Goal: Information Seeking & Learning: Learn about a topic

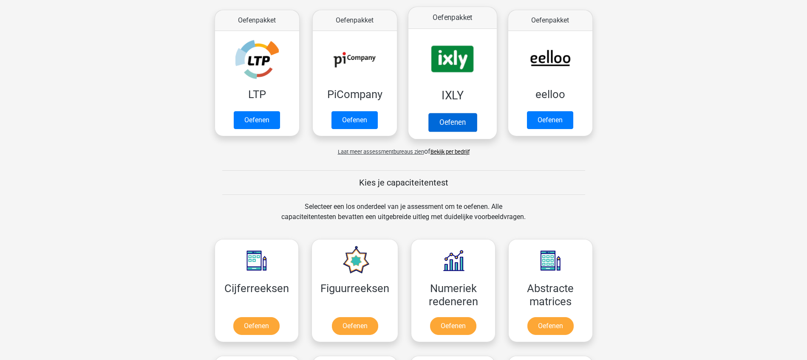
scroll to position [106, 0]
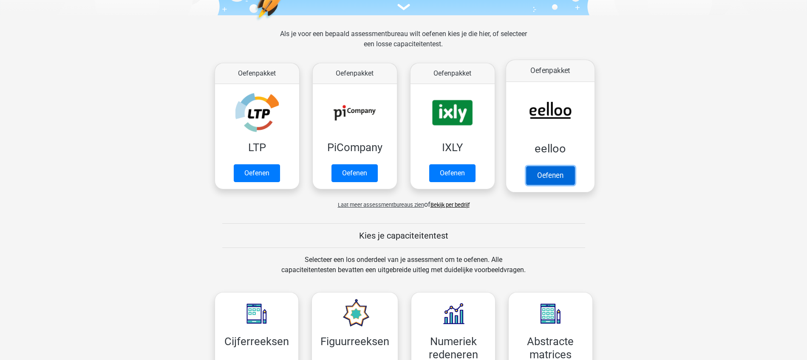
click at [553, 175] on link "Oefenen" at bounding box center [550, 175] width 48 height 19
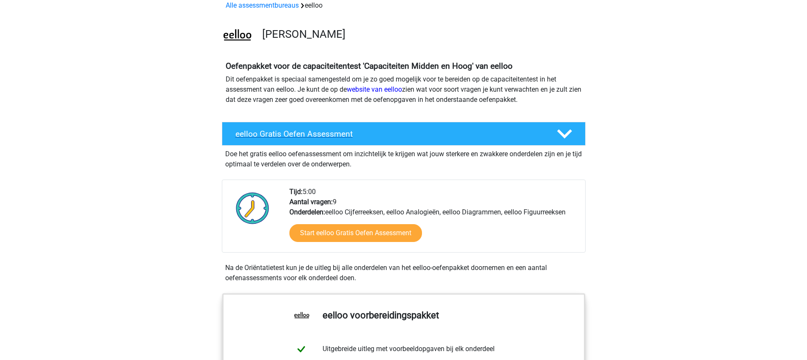
scroll to position [106, 0]
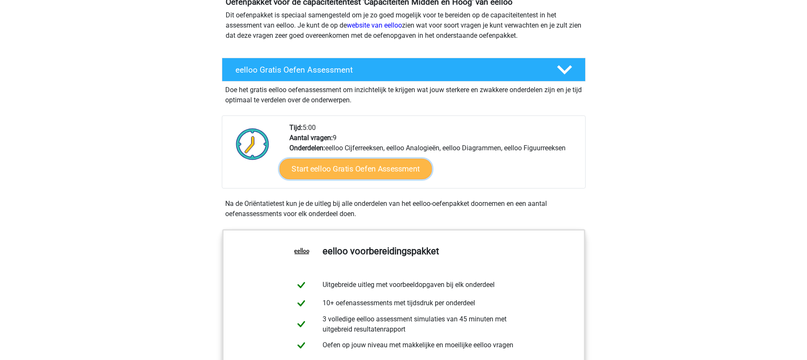
click at [395, 171] on link "Start eelloo Gratis Oefen Assessment" at bounding box center [355, 169] width 153 height 20
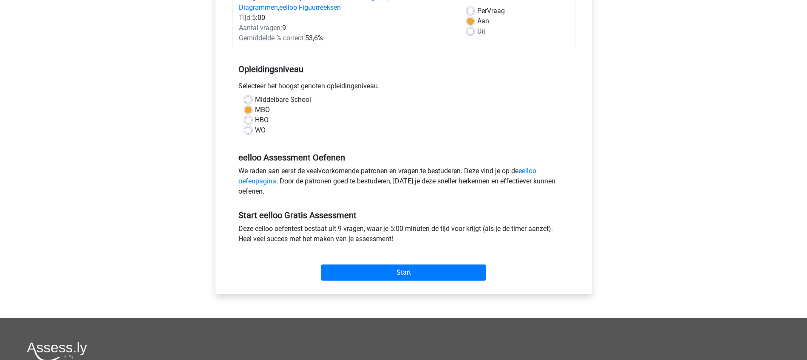
scroll to position [159, 0]
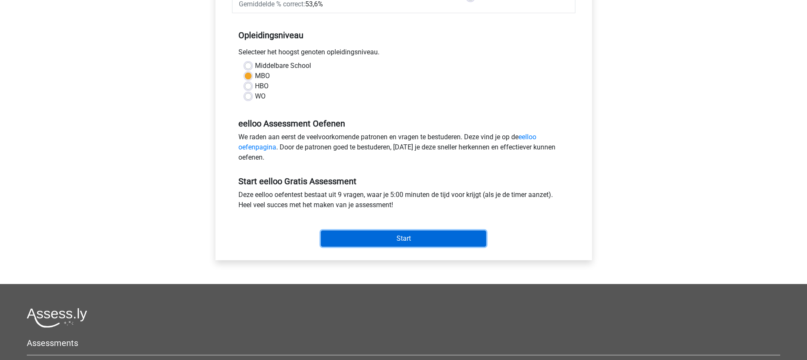
click at [413, 239] on input "Start" at bounding box center [403, 239] width 165 height 16
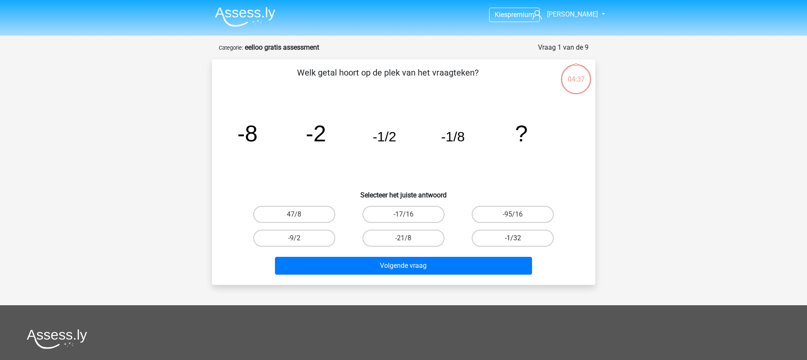
click at [509, 239] on label "-1/32" at bounding box center [513, 238] width 82 height 17
click at [513, 239] on input "-1/32" at bounding box center [516, 241] width 6 height 6
radio input "true"
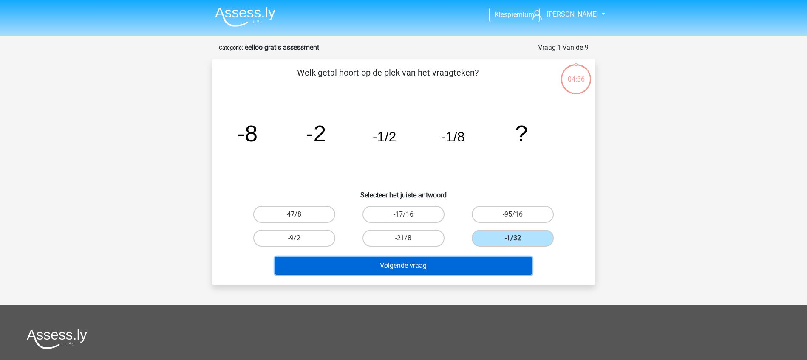
click at [406, 263] on button "Volgende vraag" at bounding box center [403, 266] width 257 height 18
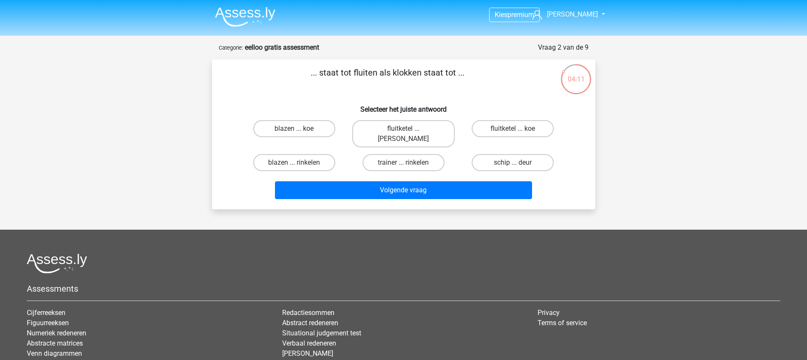
click at [406, 129] on input "fluitketel ... luiden" at bounding box center [406, 132] width 6 height 6
radio input "true"
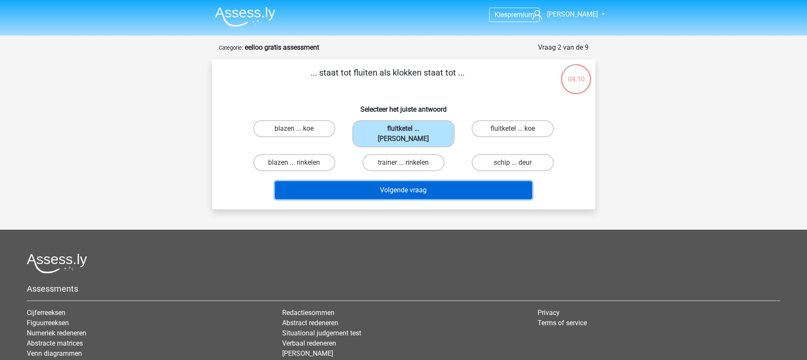
click at [414, 181] on button "Volgende vraag" at bounding box center [403, 190] width 257 height 18
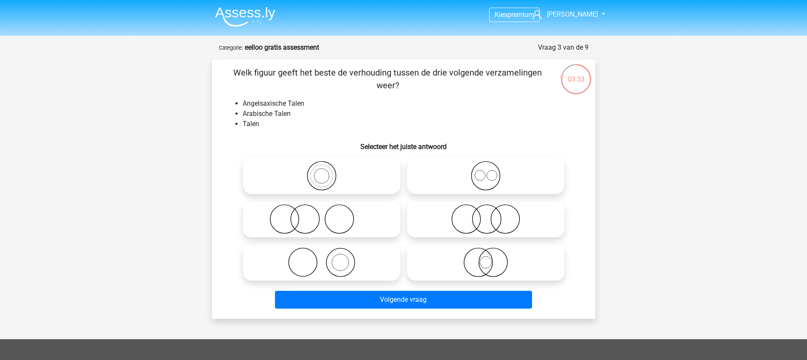
click at [470, 220] on icon at bounding box center [486, 219] width 150 height 30
click at [486, 215] on input "radio" at bounding box center [489, 213] width 6 height 6
radio input "true"
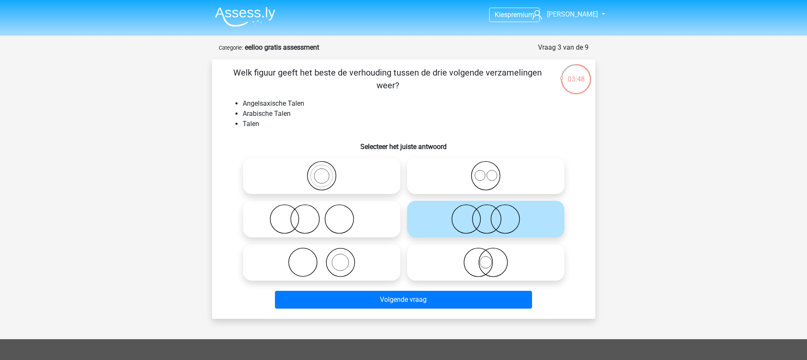
click at [482, 262] on icon at bounding box center [486, 263] width 150 height 30
click at [486, 258] on input "radio" at bounding box center [489, 256] width 6 height 6
radio input "true"
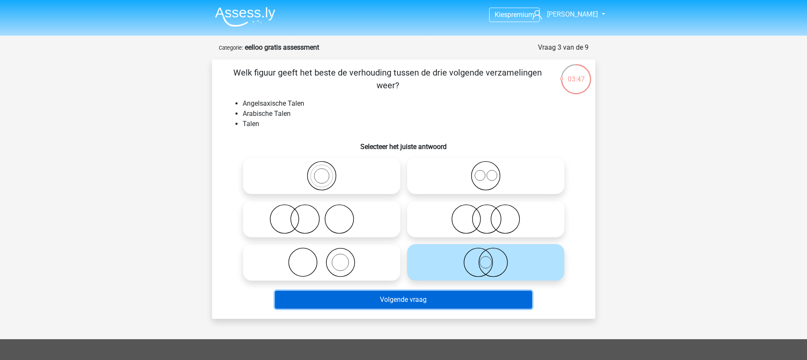
click at [417, 299] on button "Volgende vraag" at bounding box center [403, 300] width 257 height 18
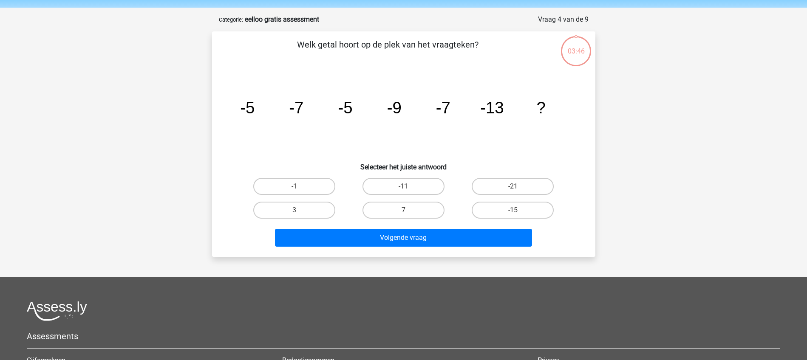
scroll to position [43, 0]
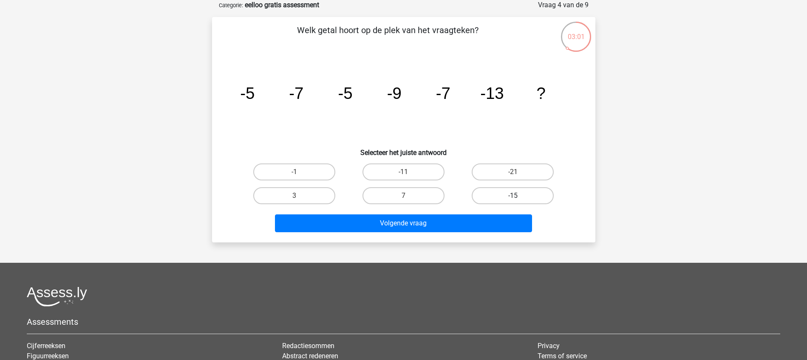
click at [502, 201] on label "-15" at bounding box center [513, 195] width 82 height 17
click at [513, 201] on input "-15" at bounding box center [516, 199] width 6 height 6
radio input "true"
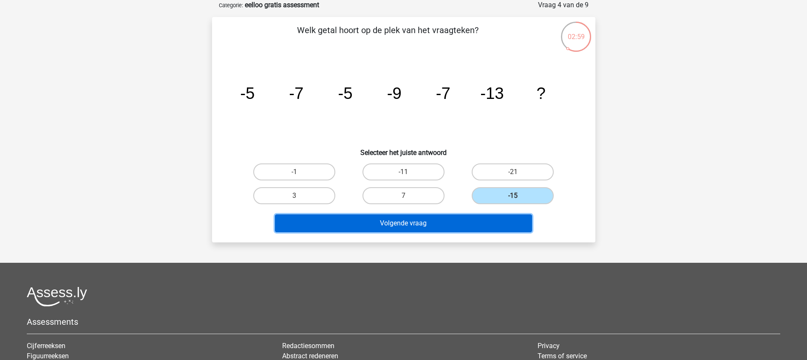
click at [465, 225] on button "Volgende vraag" at bounding box center [403, 224] width 257 height 18
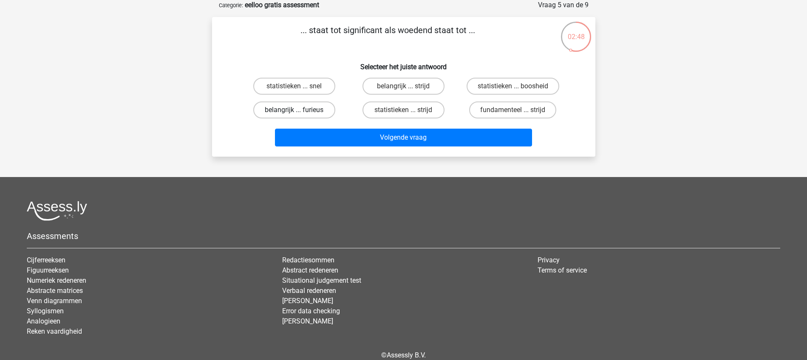
click at [292, 110] on label "belangrijk ... furieus" at bounding box center [294, 110] width 82 height 17
click at [294, 110] on input "belangrijk ... furieus" at bounding box center [297, 113] width 6 height 6
radio input "true"
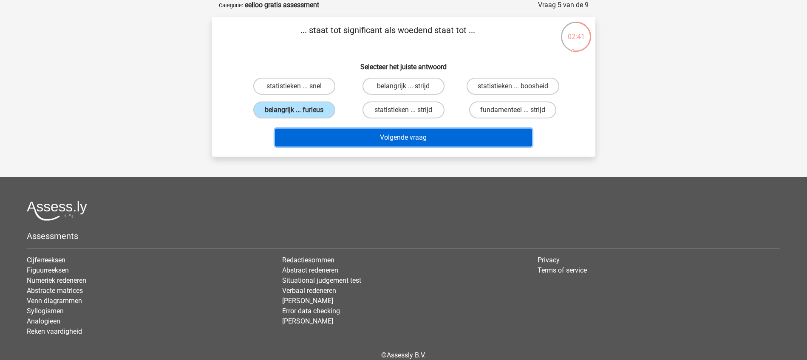
click at [403, 134] on button "Volgende vraag" at bounding box center [403, 138] width 257 height 18
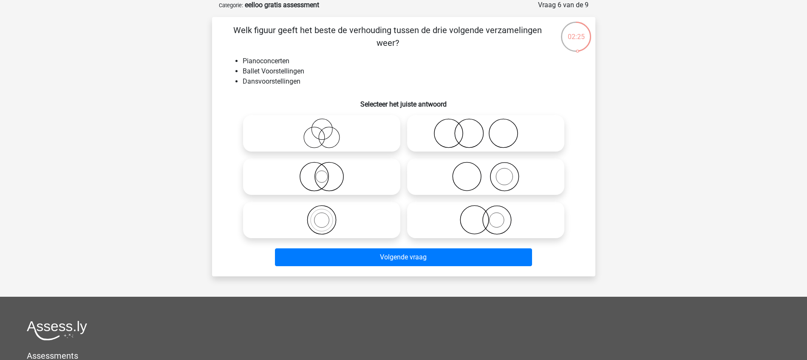
click at [485, 220] on icon at bounding box center [486, 220] width 150 height 30
click at [486, 216] on input "radio" at bounding box center [489, 213] width 6 height 6
radio input "true"
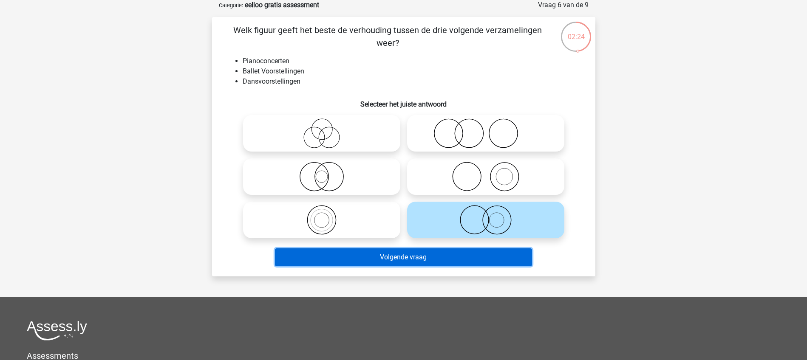
click at [471, 255] on button "Volgende vraag" at bounding box center [403, 258] width 257 height 18
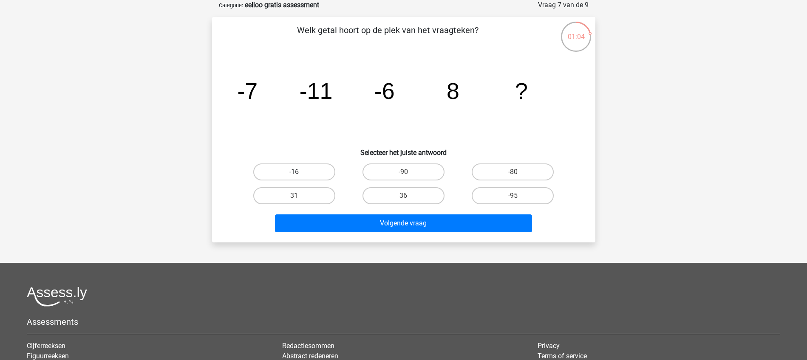
click at [303, 172] on label "-16" at bounding box center [294, 172] width 82 height 17
click at [300, 172] on input "-16" at bounding box center [297, 175] width 6 height 6
radio input "true"
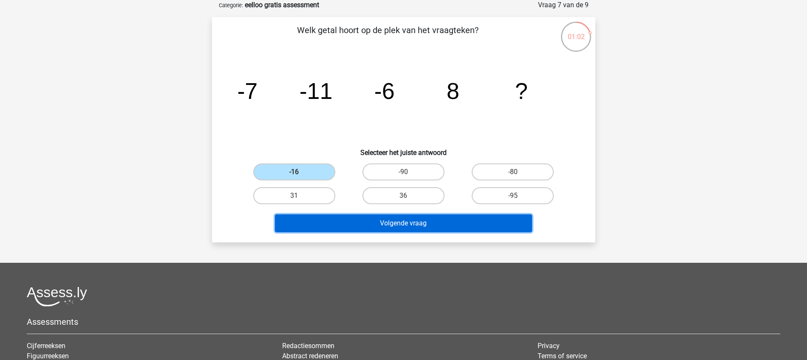
click at [411, 222] on button "Volgende vraag" at bounding box center [403, 224] width 257 height 18
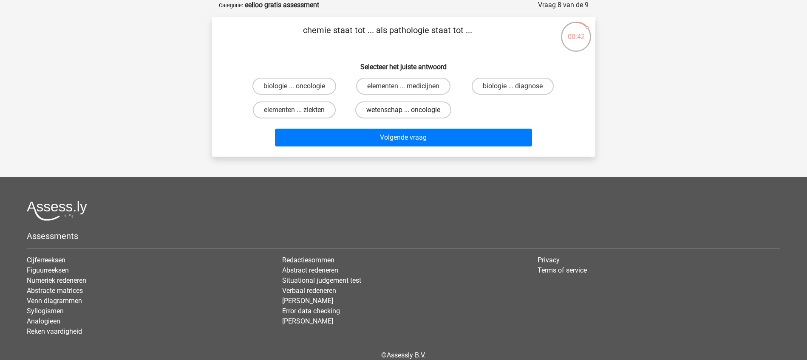
click at [404, 108] on label "wetenschap ... oncologie" at bounding box center [403, 110] width 96 height 17
click at [404, 110] on input "wetenschap ... oncologie" at bounding box center [406, 113] width 6 height 6
radio input "true"
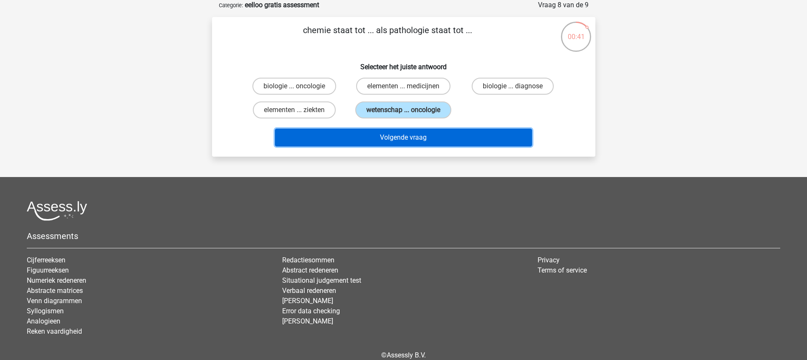
click at [407, 136] on button "Volgende vraag" at bounding box center [403, 138] width 257 height 18
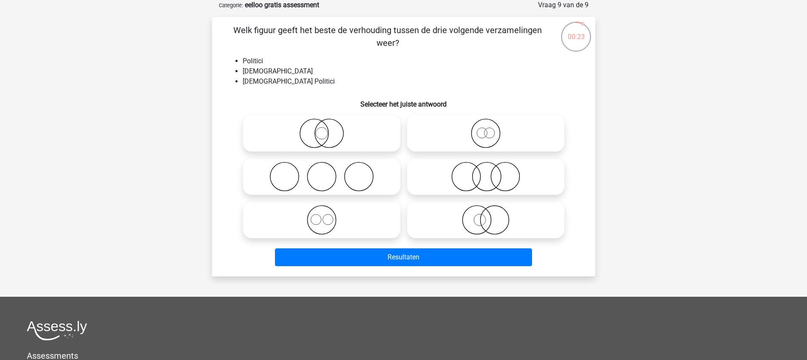
click at [468, 175] on icon at bounding box center [486, 177] width 150 height 30
click at [486, 173] on input "radio" at bounding box center [489, 170] width 6 height 6
radio input "true"
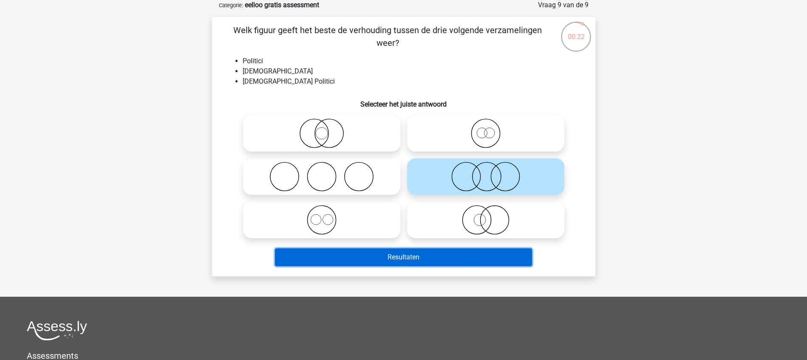
click at [424, 256] on button "Resultaten" at bounding box center [403, 258] width 257 height 18
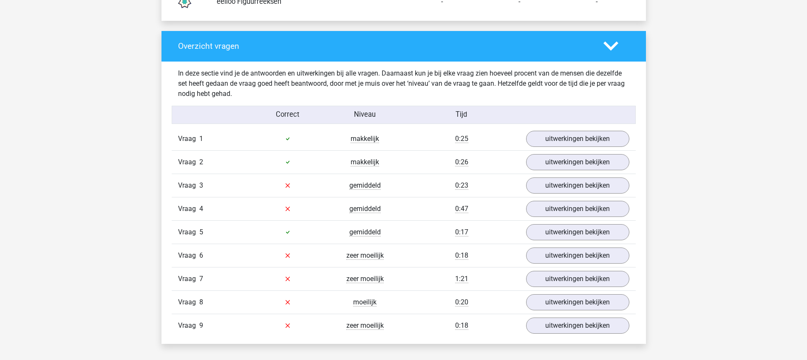
scroll to position [850, 0]
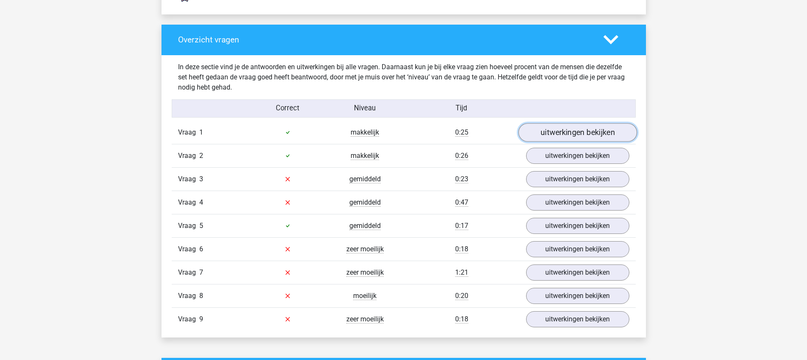
click at [564, 131] on link "uitwerkingen bekijken" at bounding box center [577, 132] width 119 height 19
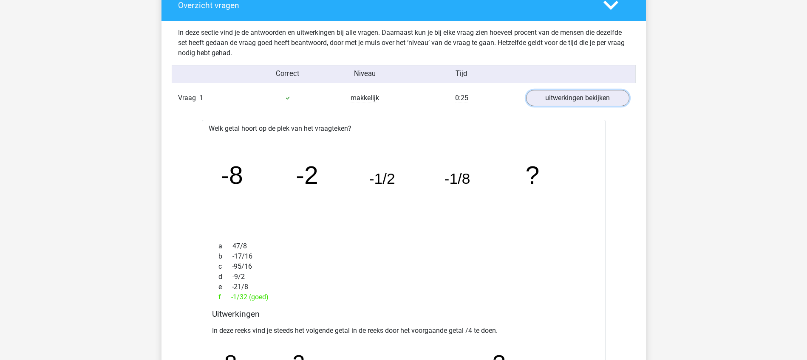
scroll to position [903, 0]
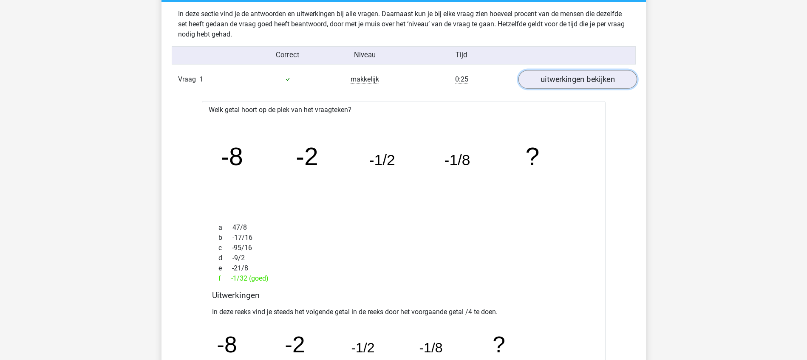
click at [588, 80] on link "uitwerkingen bekijken" at bounding box center [577, 79] width 119 height 19
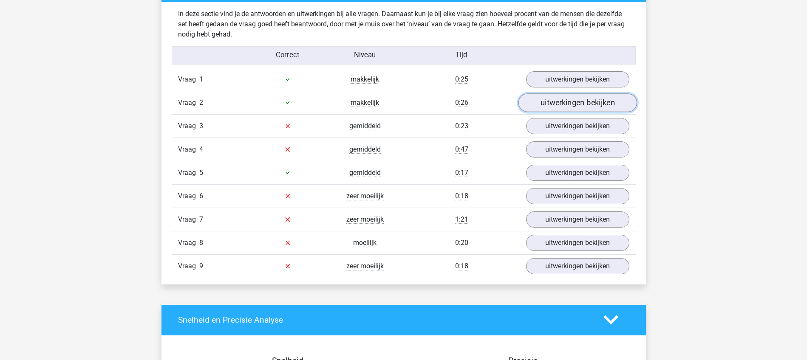
click at [588, 104] on link "uitwerkingen bekijken" at bounding box center [577, 103] width 119 height 19
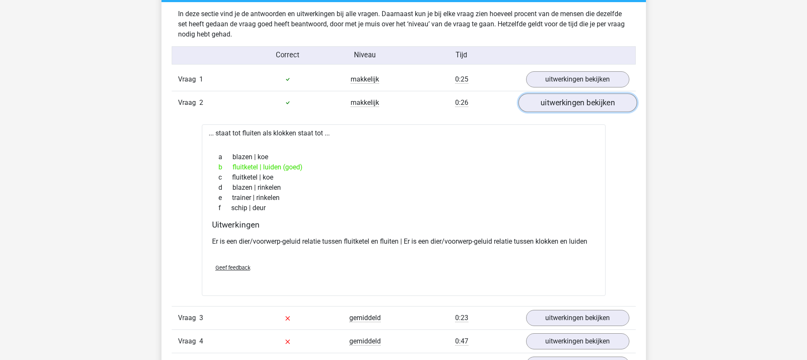
click at [587, 100] on link "uitwerkingen bekijken" at bounding box center [577, 103] width 119 height 19
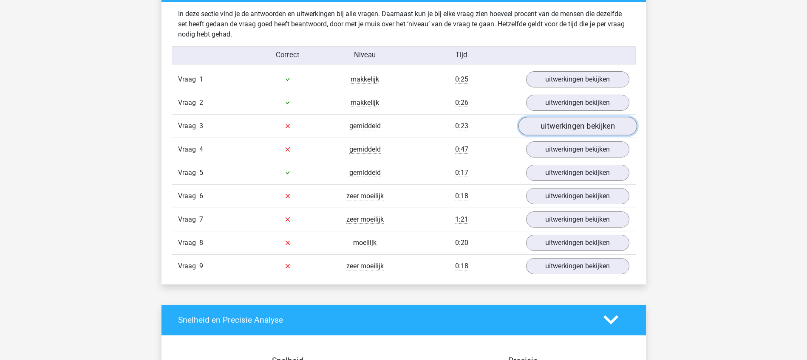
click at [588, 130] on link "uitwerkingen bekijken" at bounding box center [577, 126] width 119 height 19
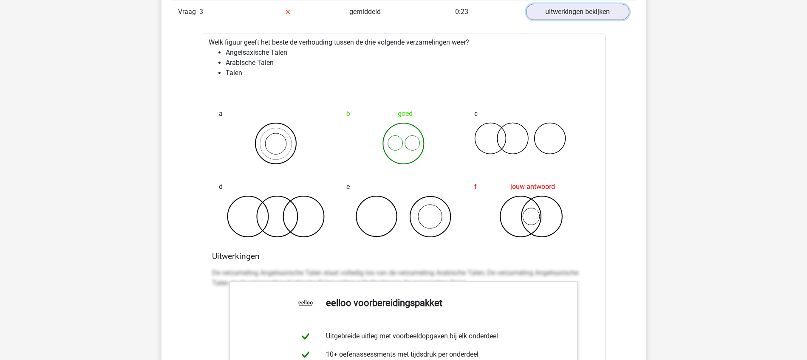
scroll to position [1010, 0]
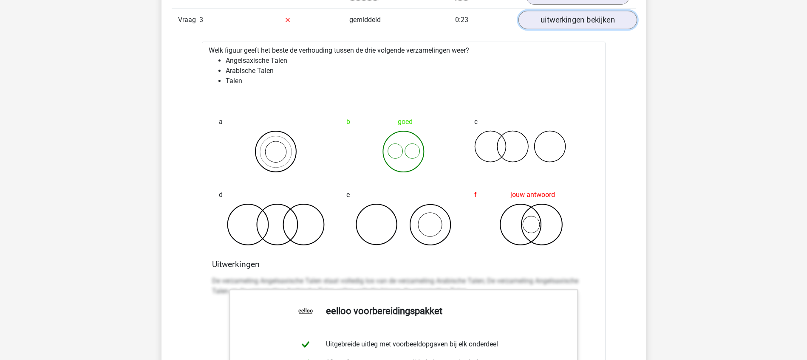
click at [593, 19] on link "uitwerkingen bekijken" at bounding box center [577, 20] width 119 height 19
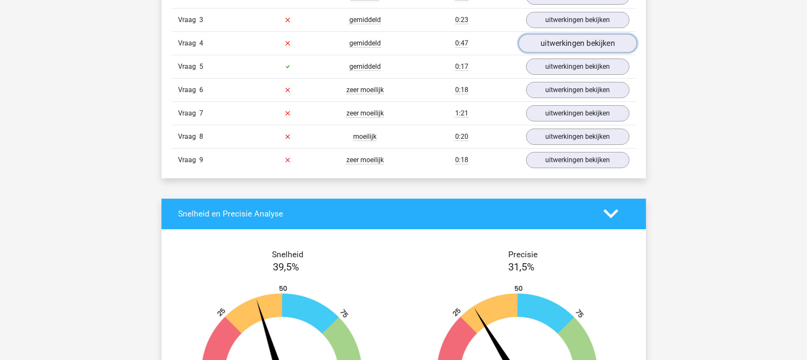
click at [566, 47] on link "uitwerkingen bekijken" at bounding box center [577, 43] width 119 height 19
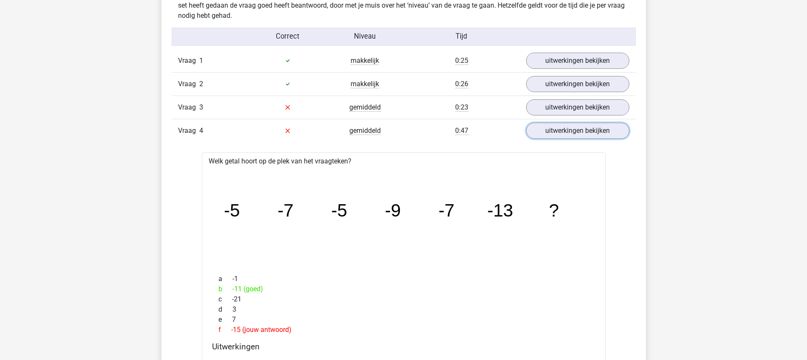
scroll to position [903, 0]
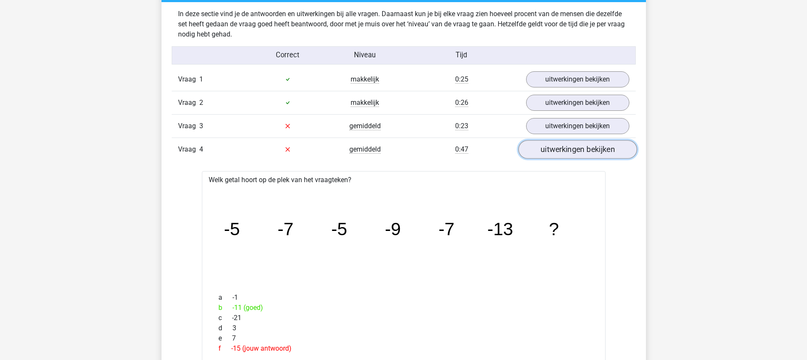
click at [550, 149] on link "uitwerkingen bekijken" at bounding box center [577, 149] width 119 height 19
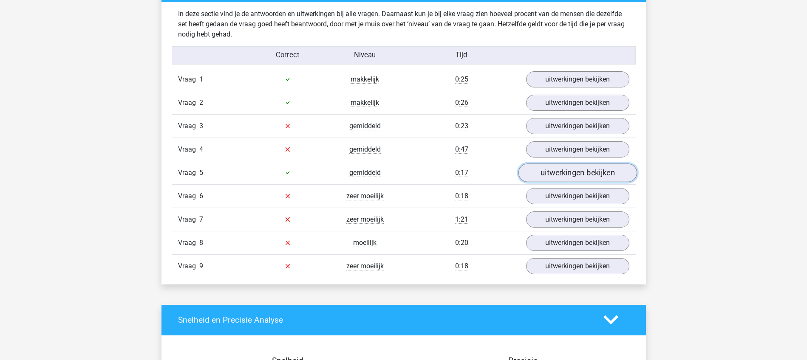
click at [558, 173] on link "uitwerkingen bekijken" at bounding box center [577, 173] width 119 height 19
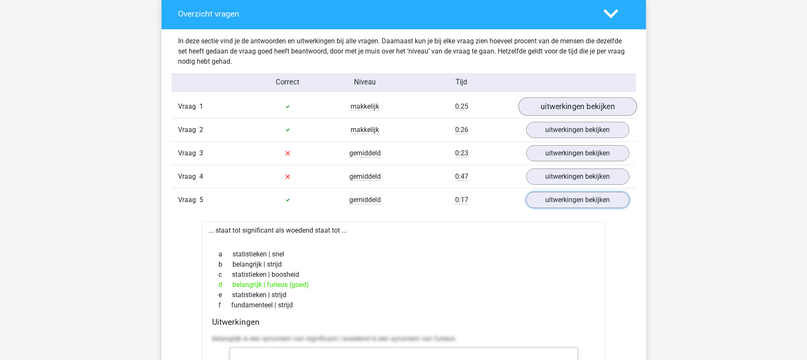
scroll to position [850, 0]
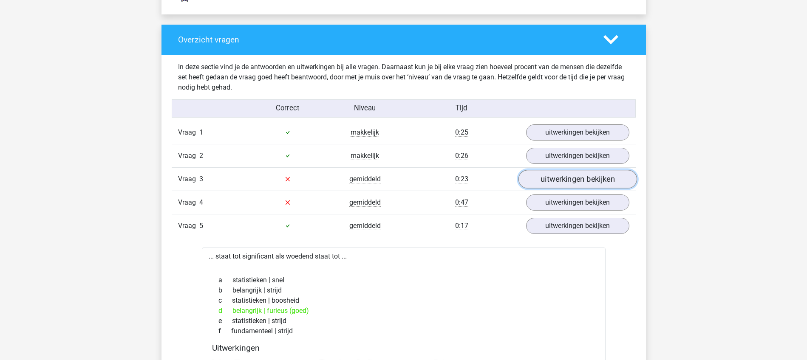
click at [570, 180] on link "uitwerkingen bekijken" at bounding box center [577, 179] width 119 height 19
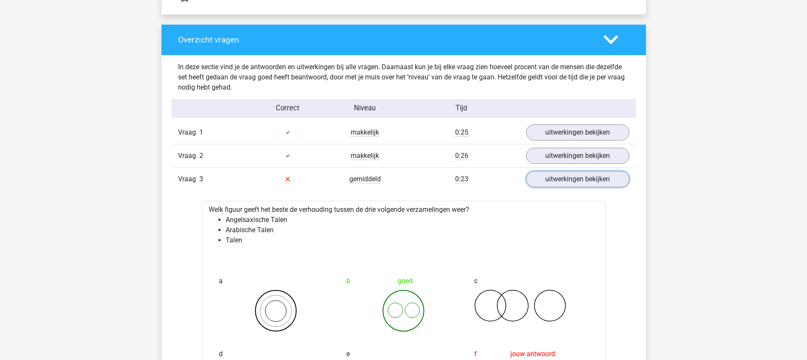
scroll to position [903, 0]
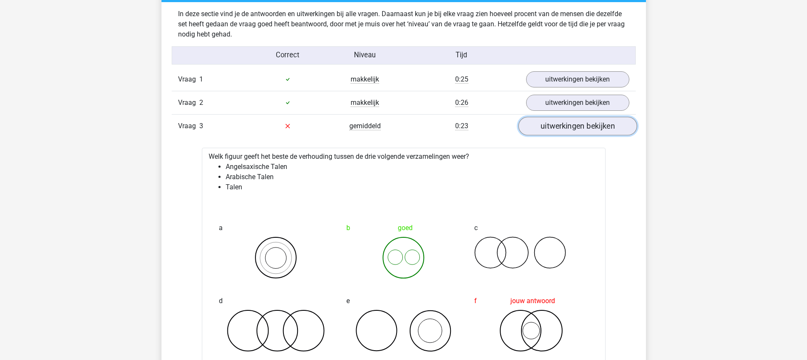
click at [567, 126] on link "uitwerkingen bekijken" at bounding box center [577, 126] width 119 height 19
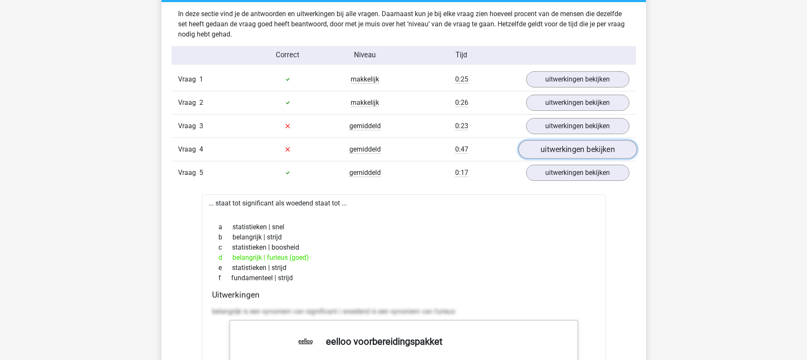
click at [573, 148] on link "uitwerkingen bekijken" at bounding box center [577, 149] width 119 height 19
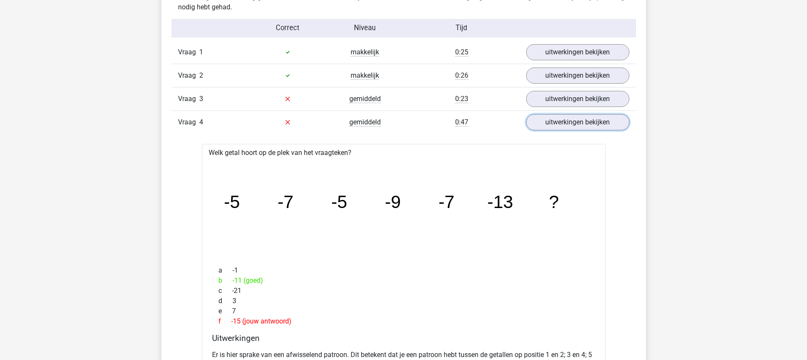
scroll to position [956, 0]
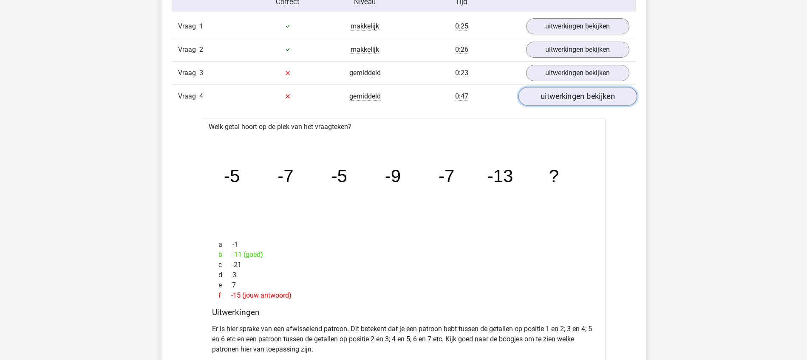
click at [563, 95] on link "uitwerkingen bekijken" at bounding box center [577, 96] width 119 height 19
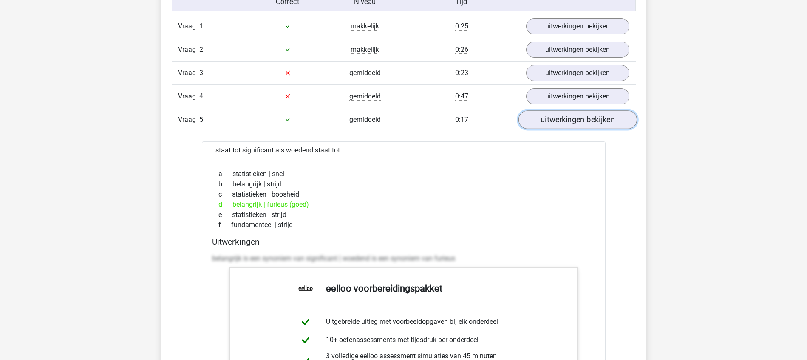
click at [571, 117] on link "uitwerkingen bekijken" at bounding box center [577, 120] width 119 height 19
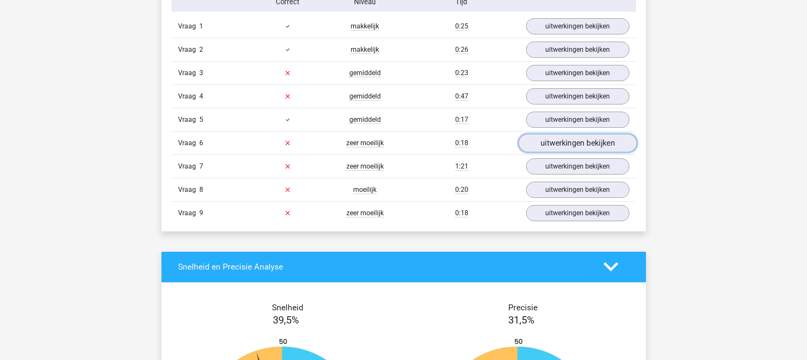
click at [569, 140] on link "uitwerkingen bekijken" at bounding box center [577, 143] width 119 height 19
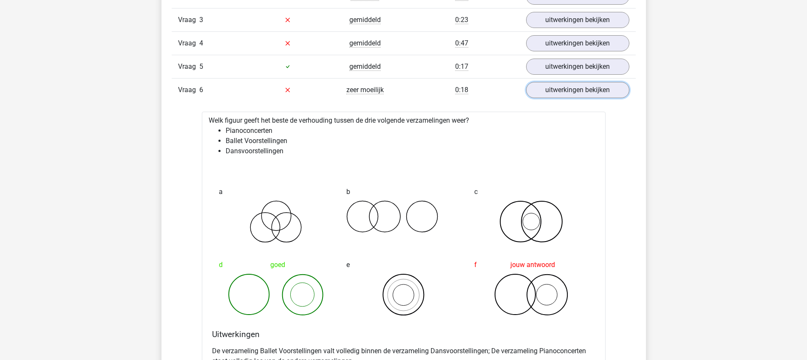
scroll to position [1063, 0]
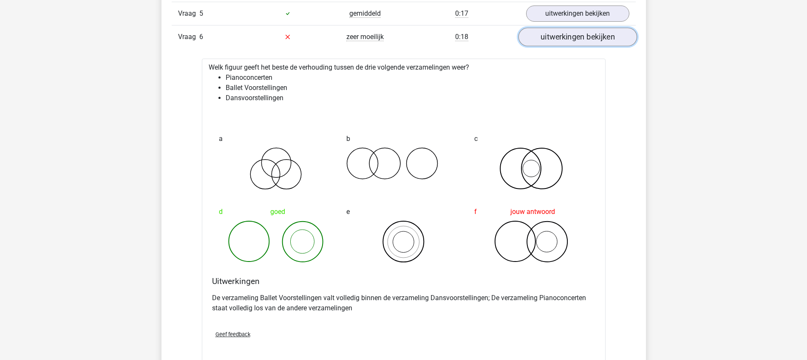
click at [574, 38] on link "uitwerkingen bekijken" at bounding box center [577, 37] width 119 height 19
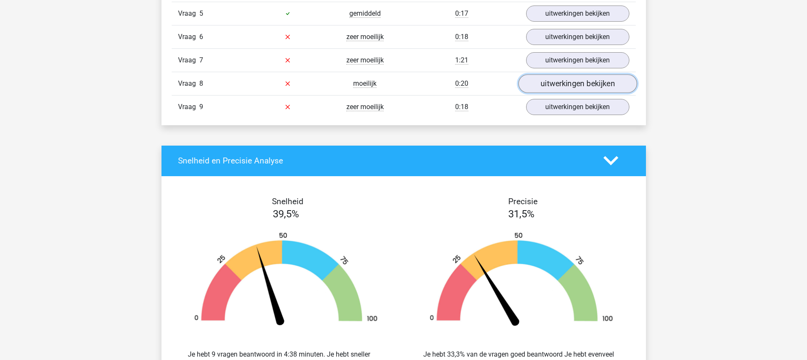
click at [574, 83] on link "uitwerkingen bekijken" at bounding box center [577, 83] width 119 height 19
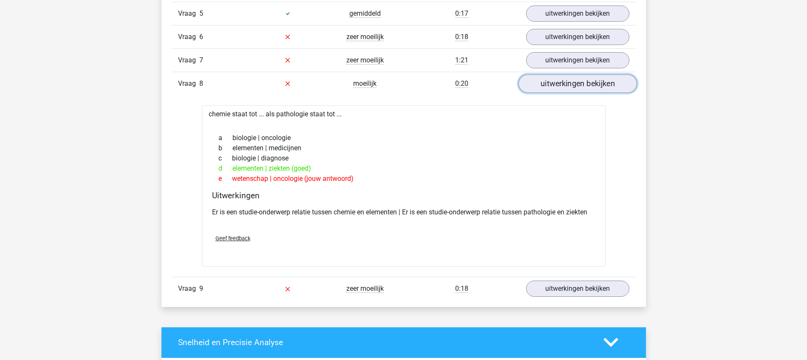
click at [574, 83] on link "uitwerkingen bekijken" at bounding box center [577, 83] width 119 height 19
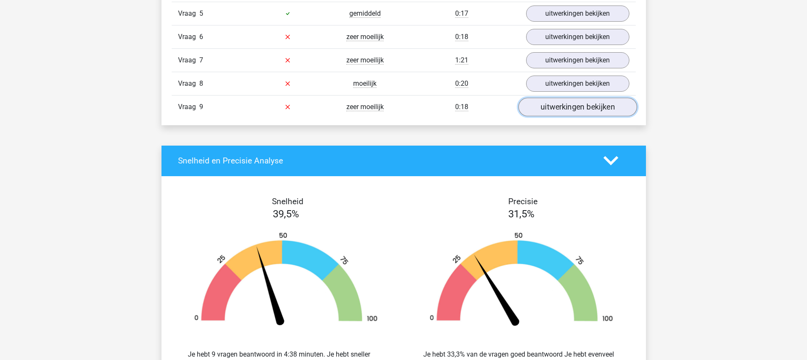
click at [576, 106] on link "uitwerkingen bekijken" at bounding box center [577, 107] width 119 height 19
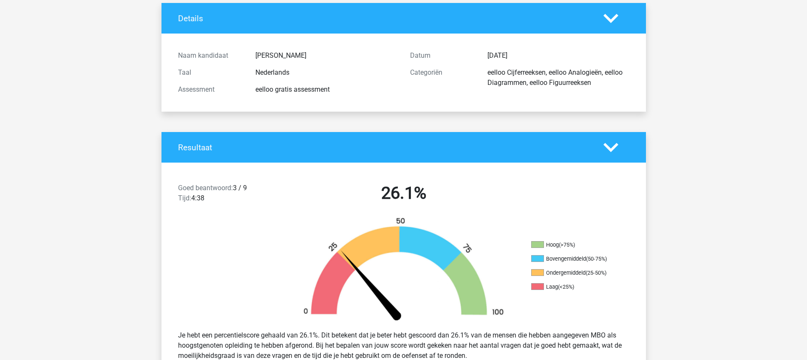
scroll to position [0, 0]
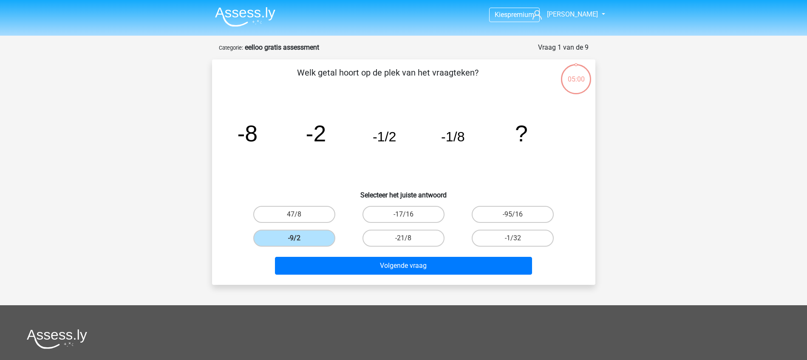
scroll to position [43, 0]
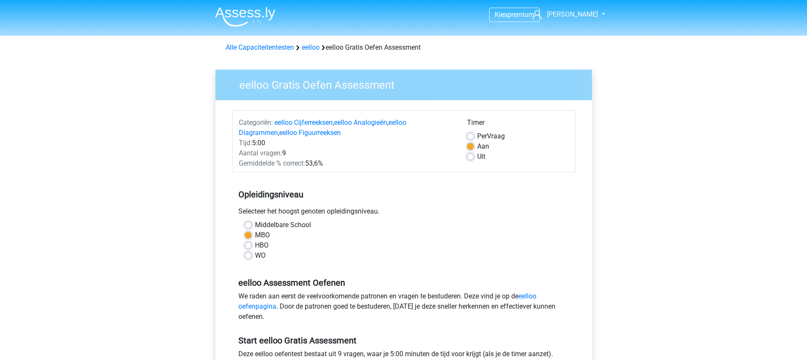
scroll to position [159, 0]
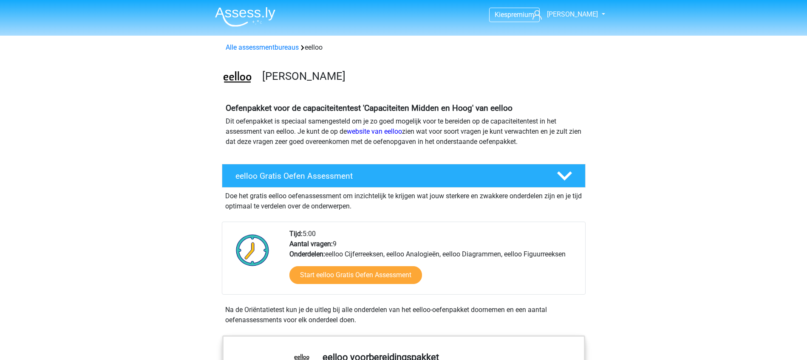
scroll to position [106, 0]
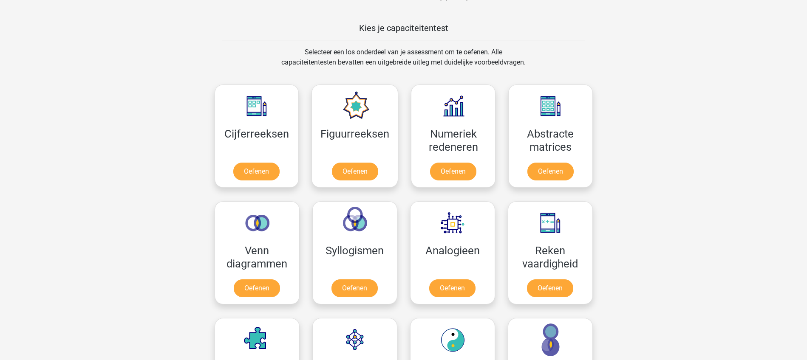
scroll to position [319, 0]
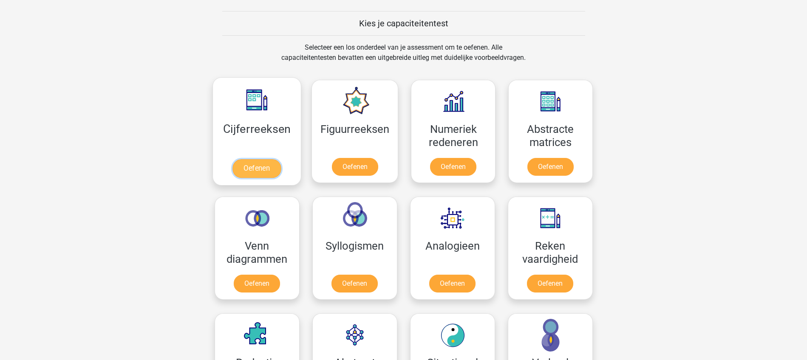
click at [255, 169] on link "Oefenen" at bounding box center [257, 168] width 48 height 19
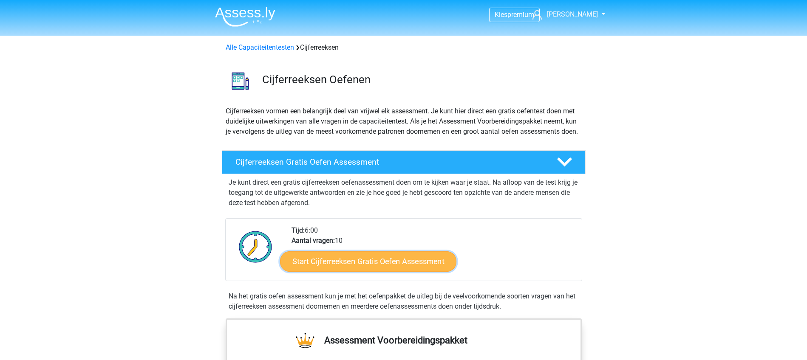
click at [349, 269] on link "Start Cijferreeksen Gratis Oefen Assessment" at bounding box center [368, 261] width 176 height 20
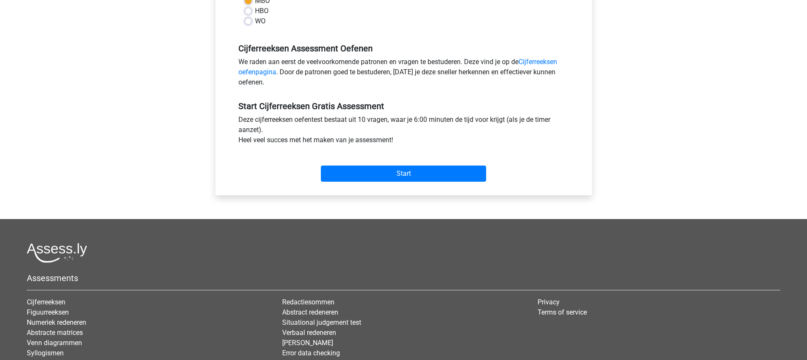
scroll to position [266, 0]
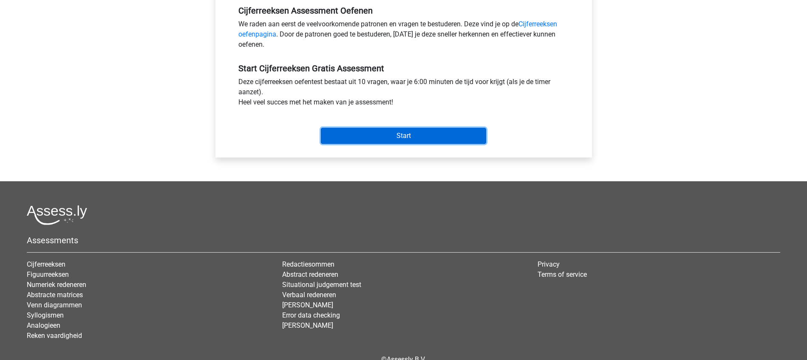
click at [383, 128] on input "Start" at bounding box center [403, 136] width 165 height 16
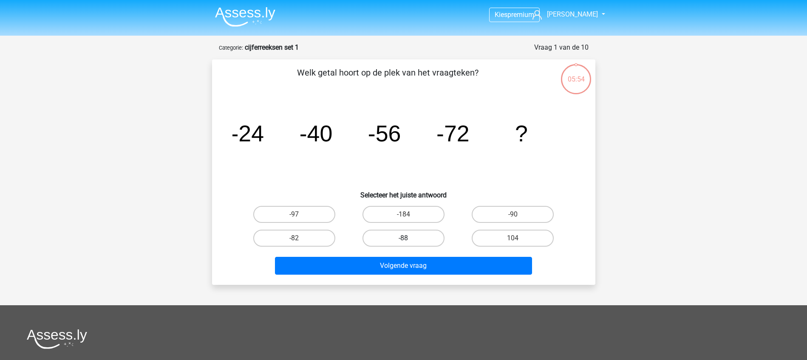
click at [395, 235] on label "-88" at bounding box center [404, 238] width 82 height 17
click at [403, 238] on input "-88" at bounding box center [406, 241] width 6 height 6
radio input "true"
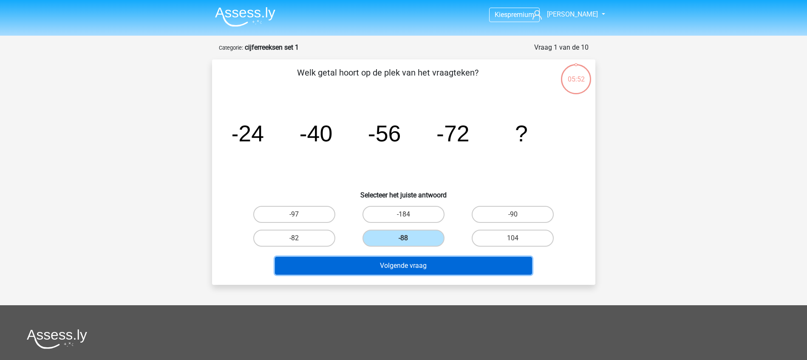
click at [394, 264] on button "Volgende vraag" at bounding box center [403, 266] width 257 height 18
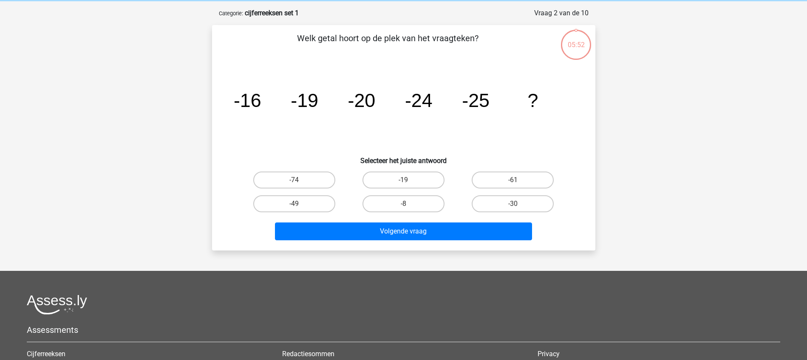
scroll to position [43, 0]
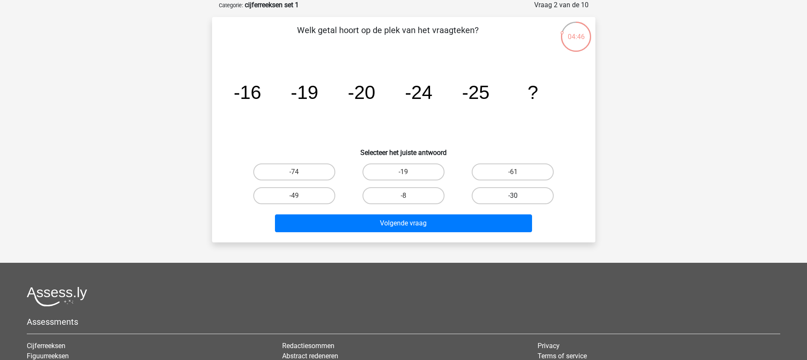
click at [498, 198] on label "-30" at bounding box center [513, 195] width 82 height 17
click at [513, 198] on input "-30" at bounding box center [516, 199] width 6 height 6
radio input "true"
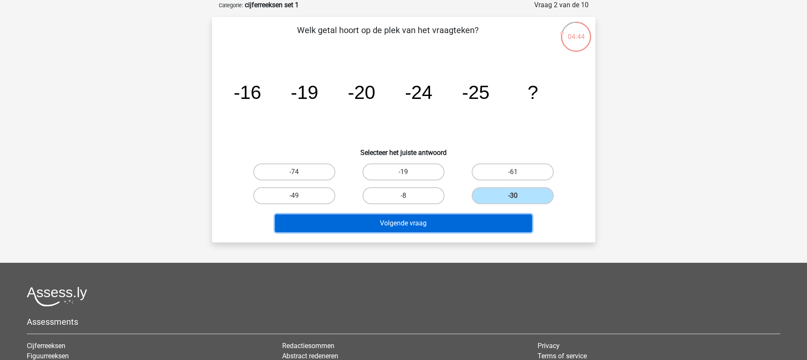
click at [449, 224] on button "Volgende vraag" at bounding box center [403, 224] width 257 height 18
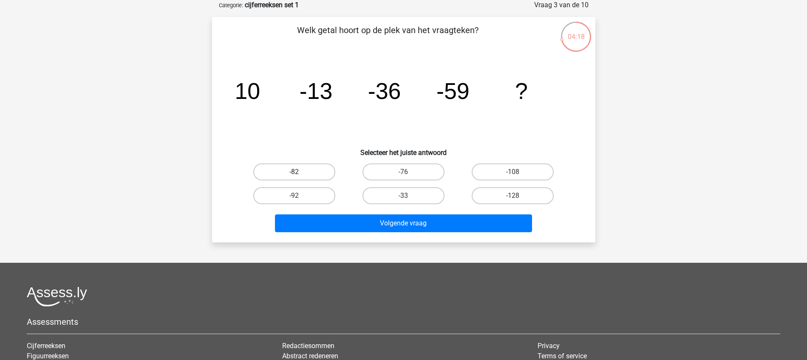
click at [318, 170] on label "-82" at bounding box center [294, 172] width 82 height 17
click at [300, 172] on input "-82" at bounding box center [297, 175] width 6 height 6
radio input "true"
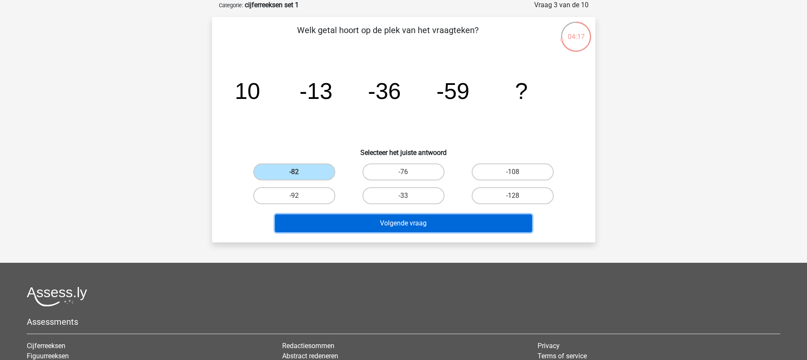
click at [406, 221] on button "Volgende vraag" at bounding box center [403, 224] width 257 height 18
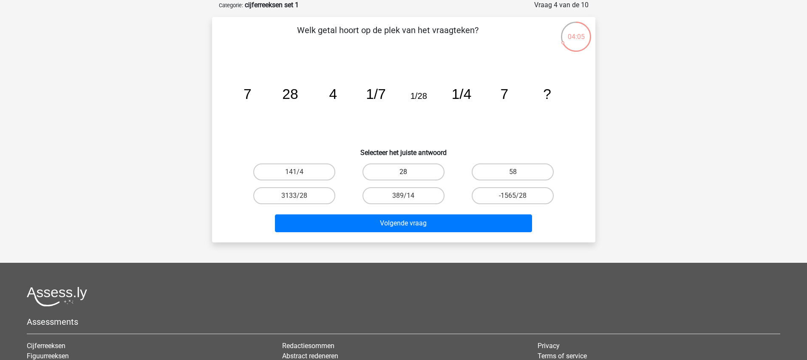
click at [397, 171] on label "28" at bounding box center [404, 172] width 82 height 17
click at [403, 172] on input "28" at bounding box center [406, 175] width 6 height 6
radio input "true"
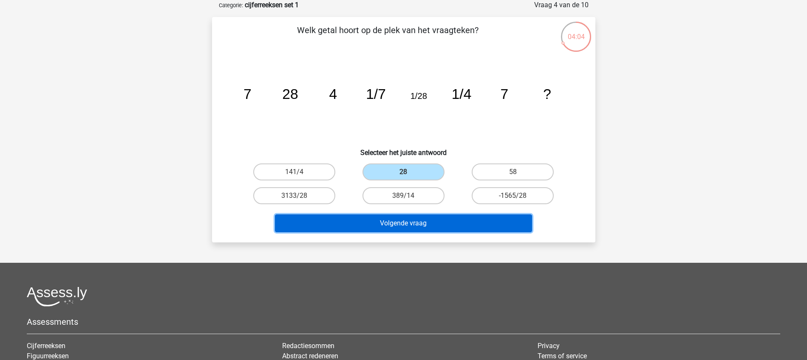
click at [410, 223] on button "Volgende vraag" at bounding box center [403, 224] width 257 height 18
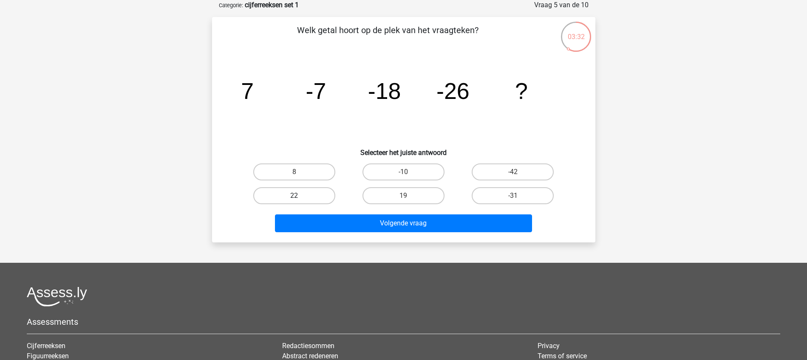
click at [311, 198] on label "22" at bounding box center [294, 195] width 82 height 17
click at [300, 198] on input "22" at bounding box center [297, 199] width 6 height 6
radio input "true"
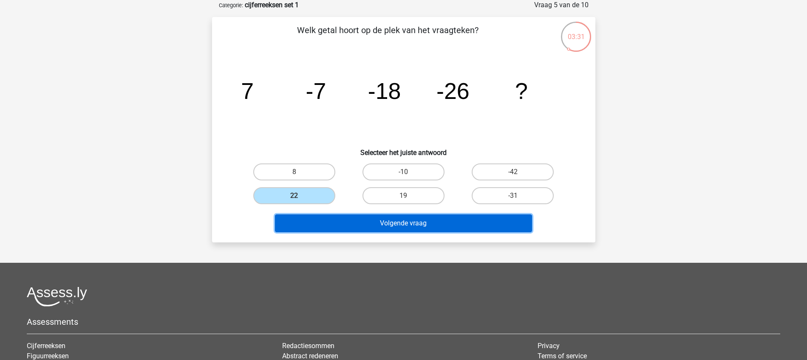
click at [396, 223] on button "Volgende vraag" at bounding box center [403, 224] width 257 height 18
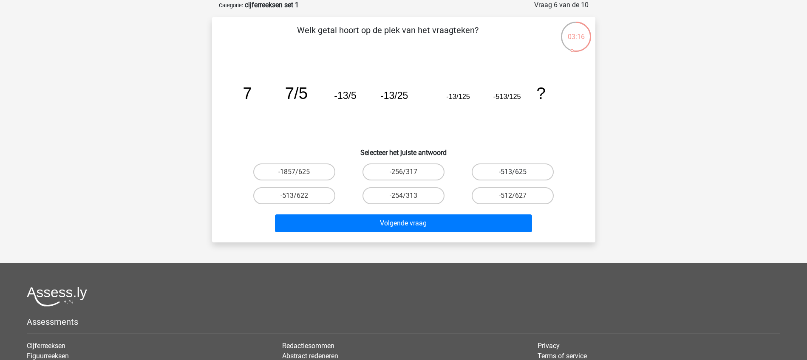
click at [499, 172] on label "-513/625" at bounding box center [513, 172] width 82 height 17
click at [513, 172] on input "-513/625" at bounding box center [516, 175] width 6 height 6
radio input "true"
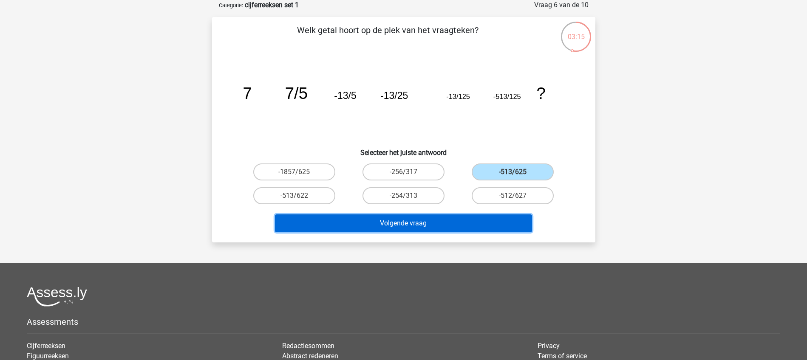
click at [428, 225] on button "Volgende vraag" at bounding box center [403, 224] width 257 height 18
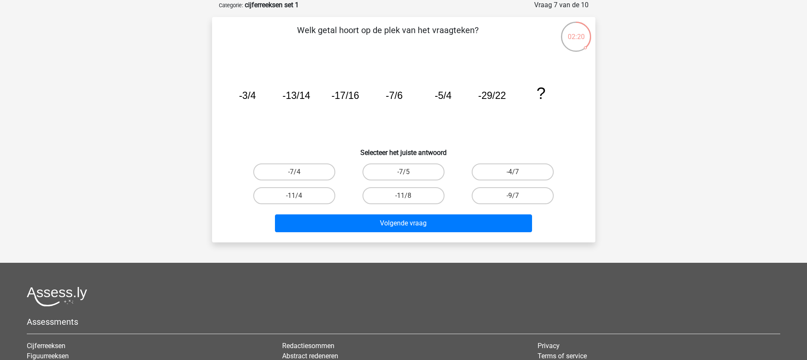
click at [404, 196] on input "-11/8" at bounding box center [406, 199] width 6 height 6
radio input "true"
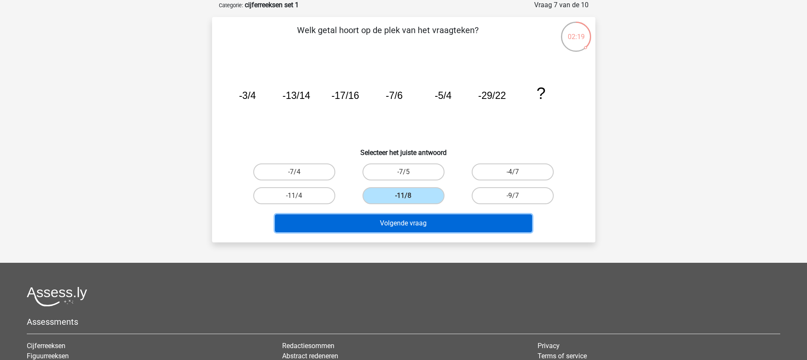
click at [409, 223] on button "Volgende vraag" at bounding box center [403, 224] width 257 height 18
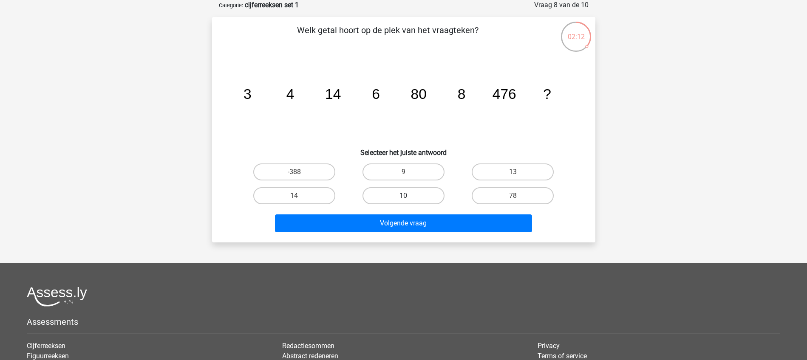
click at [414, 193] on label "10" at bounding box center [404, 195] width 82 height 17
click at [409, 196] on input "10" at bounding box center [406, 199] width 6 height 6
radio input "true"
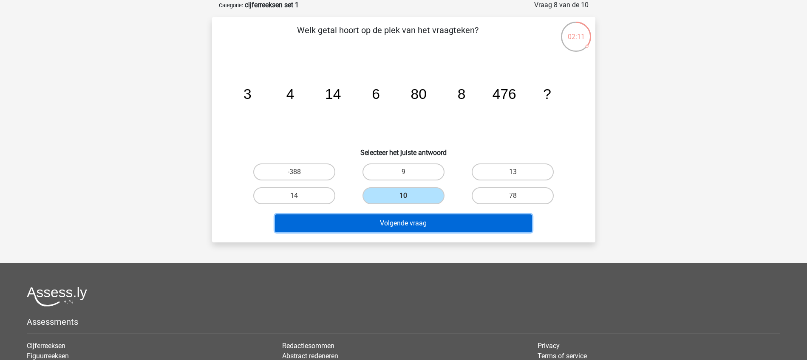
click at [410, 223] on button "Volgende vraag" at bounding box center [403, 224] width 257 height 18
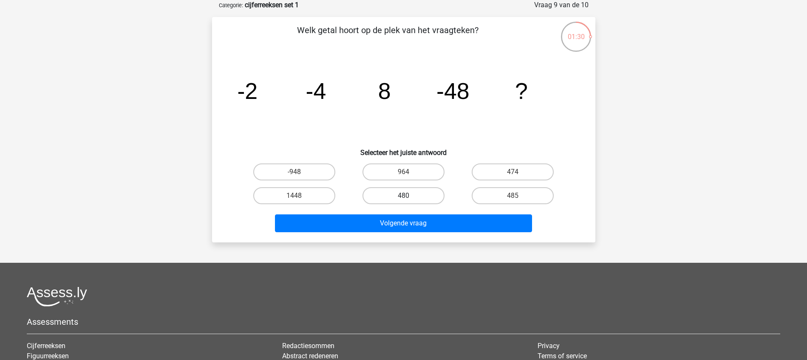
click at [397, 197] on label "480" at bounding box center [404, 195] width 82 height 17
click at [403, 197] on input "480" at bounding box center [406, 199] width 6 height 6
radio input "true"
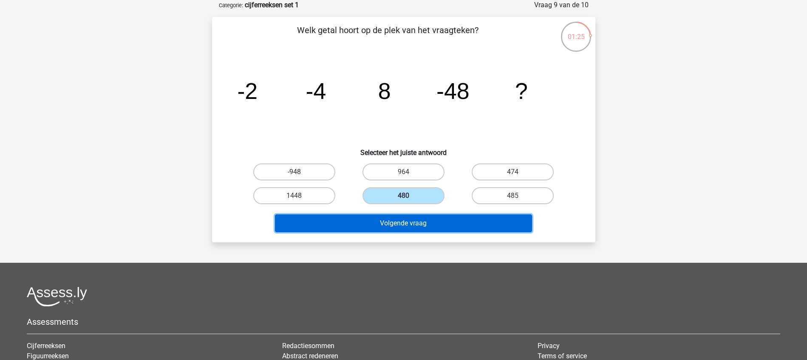
click at [400, 221] on button "Volgende vraag" at bounding box center [403, 224] width 257 height 18
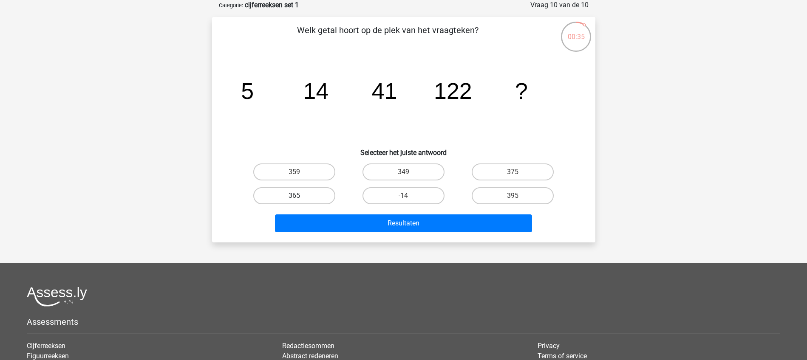
click at [313, 195] on label "365" at bounding box center [294, 195] width 82 height 17
click at [300, 196] on input "365" at bounding box center [297, 199] width 6 height 6
radio input "true"
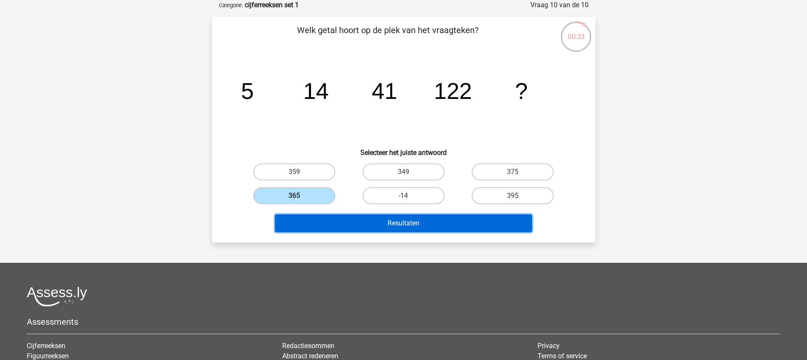
click at [381, 222] on button "Resultaten" at bounding box center [403, 224] width 257 height 18
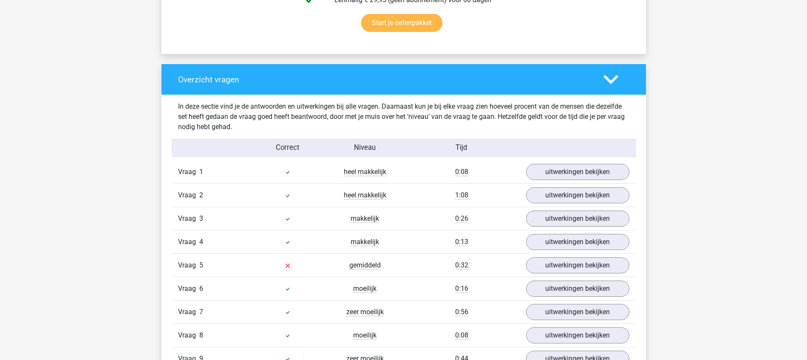
scroll to position [638, 0]
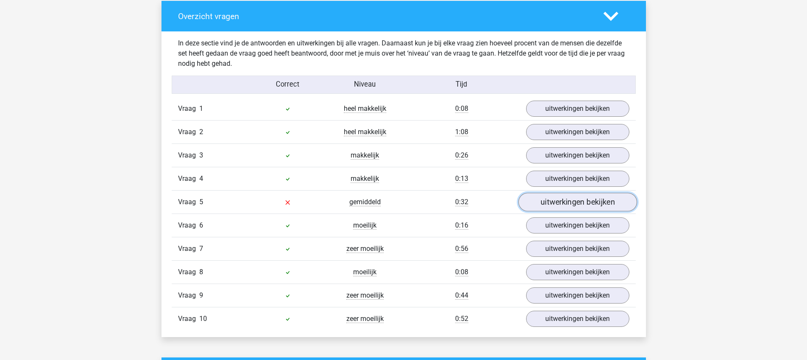
click at [542, 200] on link "uitwerkingen bekijken" at bounding box center [577, 202] width 119 height 19
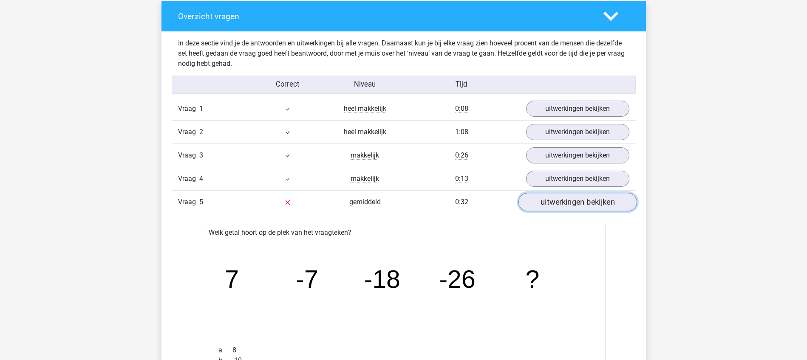
click at [574, 204] on link "uitwerkingen bekijken" at bounding box center [577, 202] width 119 height 19
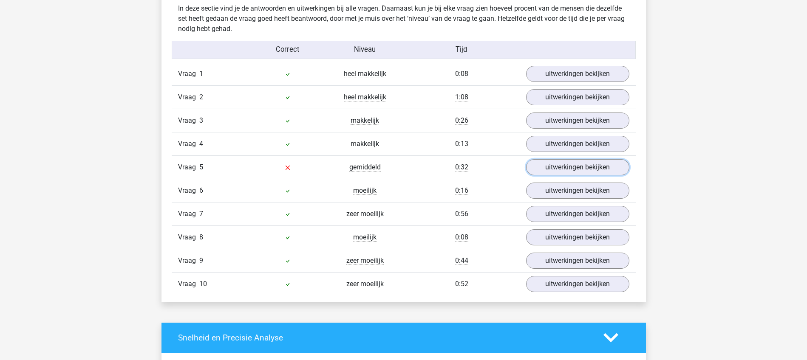
scroll to position [691, 0]
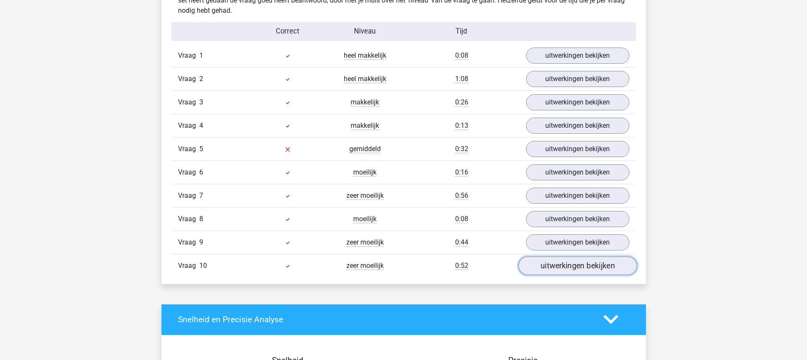
click at [559, 262] on link "uitwerkingen bekijken" at bounding box center [577, 266] width 119 height 19
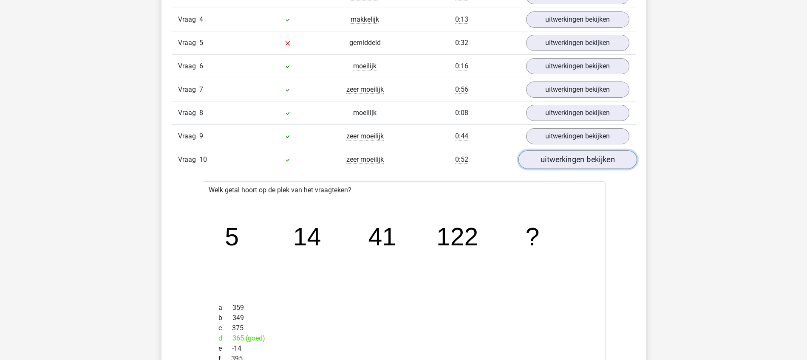
scroll to position [850, 0]
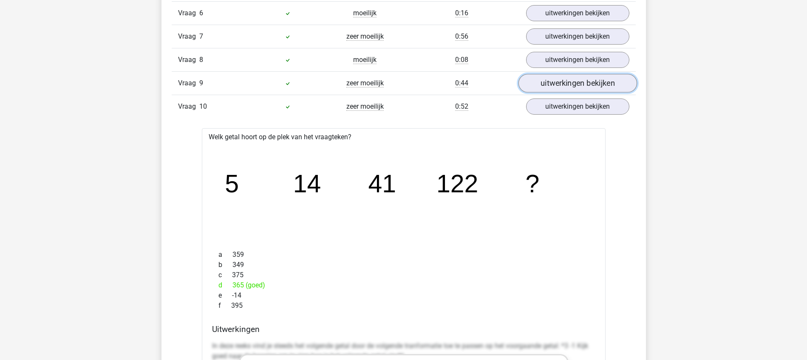
click at [562, 80] on link "uitwerkingen bekijken" at bounding box center [577, 83] width 119 height 19
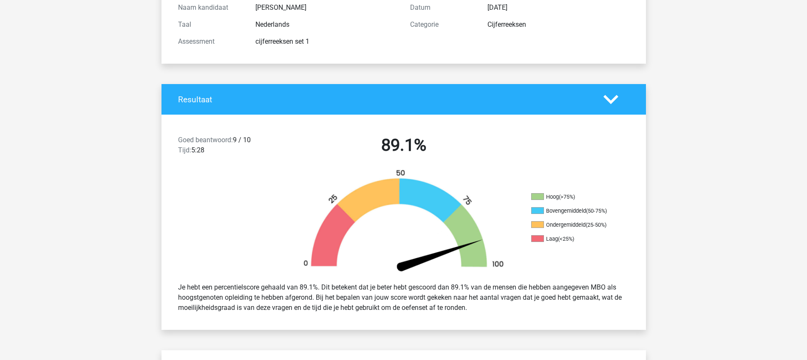
scroll to position [0, 0]
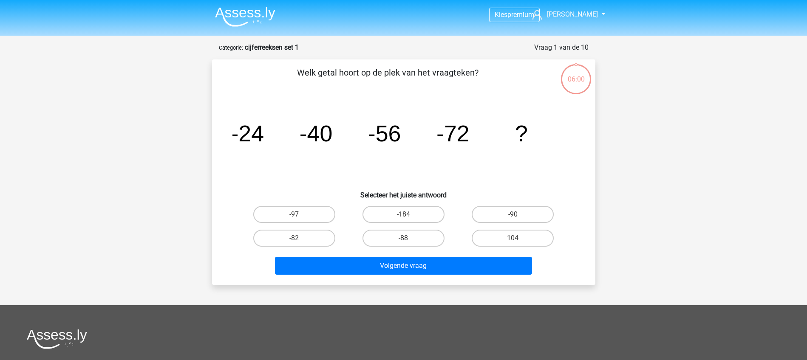
scroll to position [43, 0]
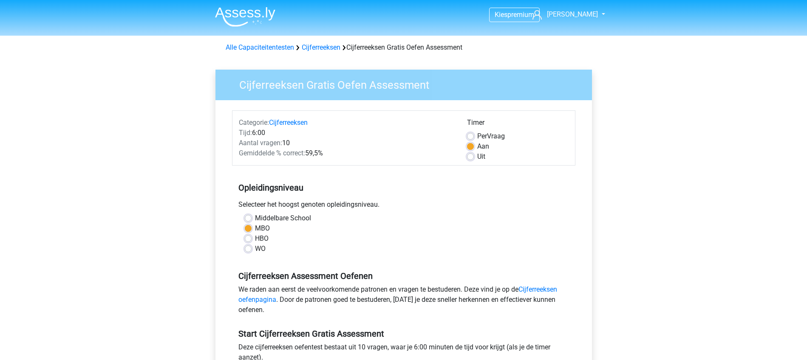
scroll to position [266, 0]
